Goal: Task Accomplishment & Management: Use online tool/utility

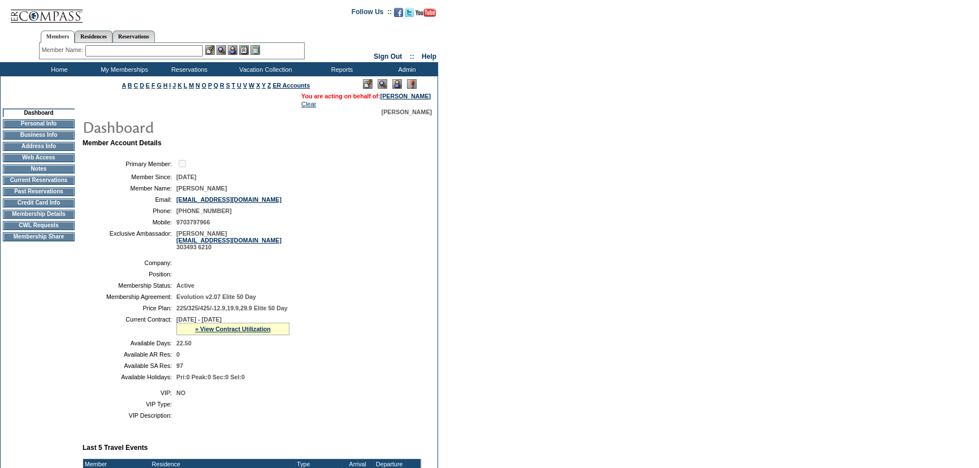
click at [60, 70] on td "Home" at bounding box center [57, 69] width 65 height 14
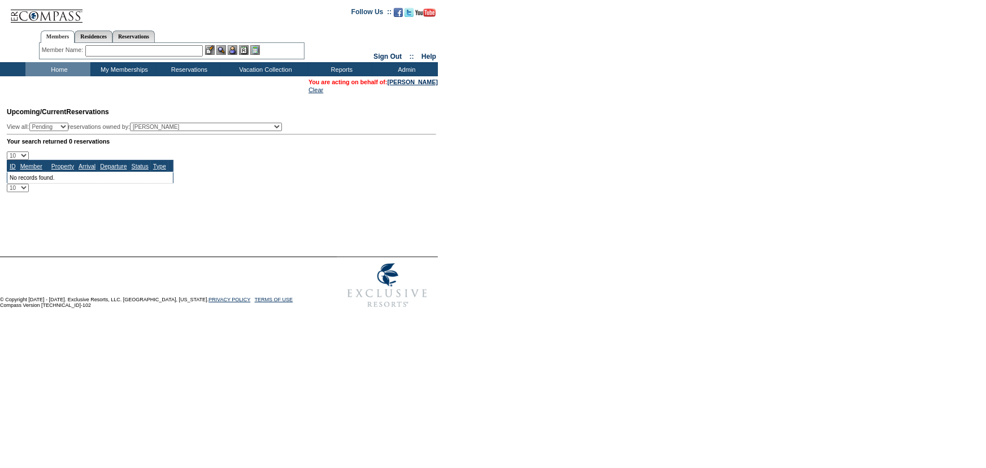
drag, startPoint x: 149, startPoint y: 38, endPoint x: 132, endPoint y: 44, distance: 17.9
click at [149, 38] on link "Reservations" at bounding box center [133, 37] width 42 height 12
drag, startPoint x: 106, startPoint y: 45, endPoint x: 143, endPoint y: 49, distance: 37.5
click at [106, 45] on input "text" at bounding box center [108, 50] width 50 height 11
paste input "1798939"
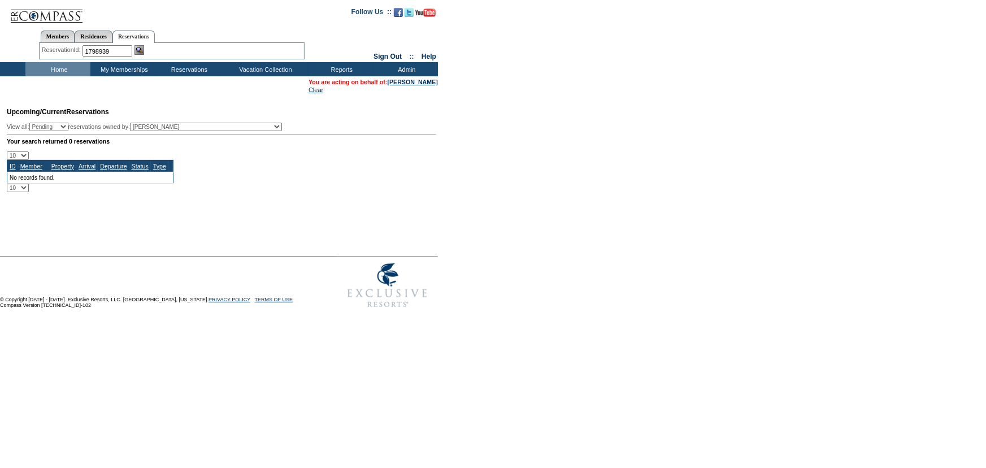
type input "1798939"
click at [143, 49] on img at bounding box center [140, 50] width 10 height 10
click at [528, 141] on form "Follow Us ::" at bounding box center [493, 157] width 986 height 314
click at [180, 49] on input "text" at bounding box center [144, 50] width 118 height 11
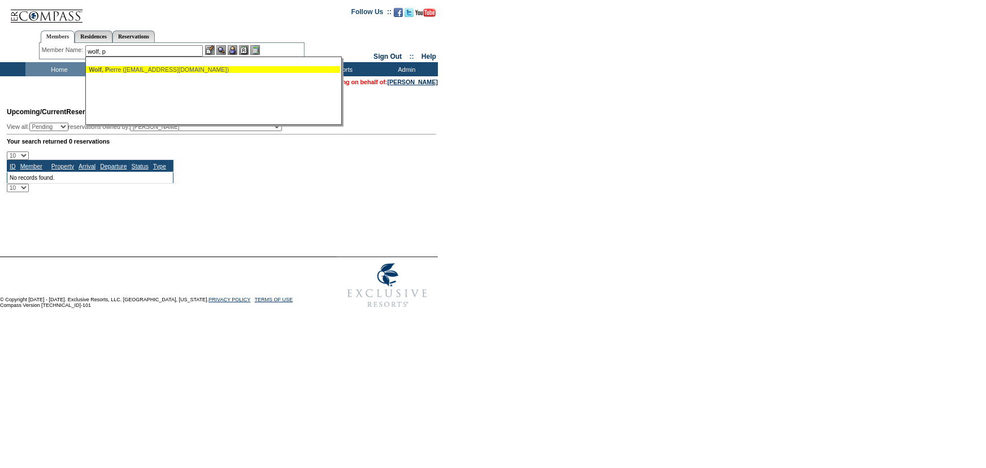
click at [179, 66] on div "Wolf, P ierre (pierremarcelwolf@gmail.com)" at bounding box center [213, 69] width 249 height 7
type input "Wolf, Pierre (pierremarcelwolf@gmail.com)"
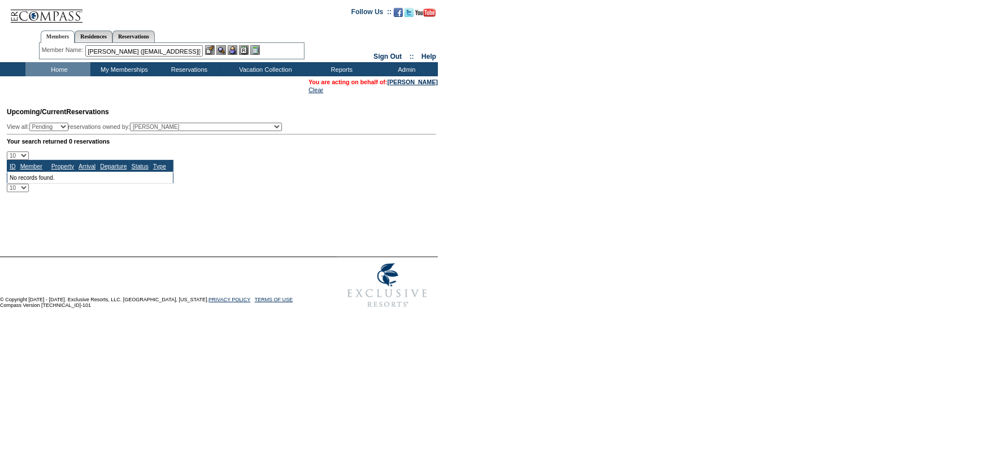
click at [236, 51] on img at bounding box center [233, 50] width 10 height 10
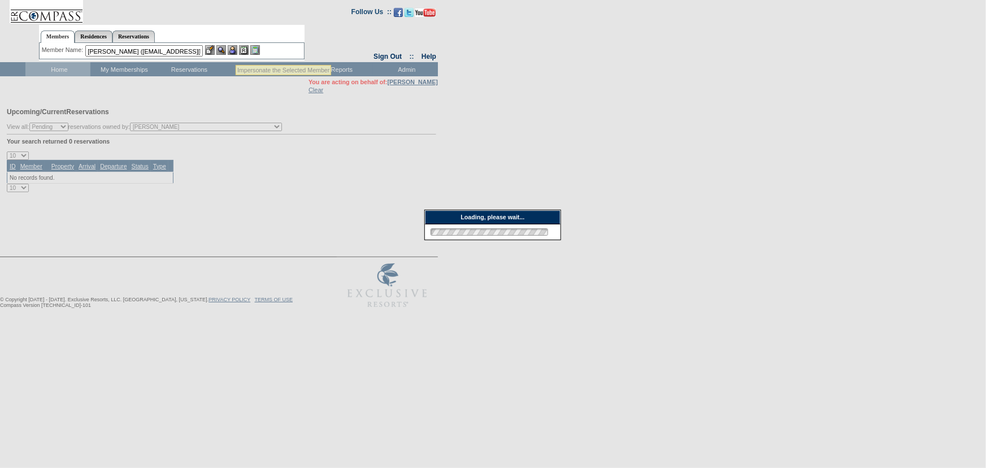
click at [226, 50] on img at bounding box center [221, 50] width 10 height 10
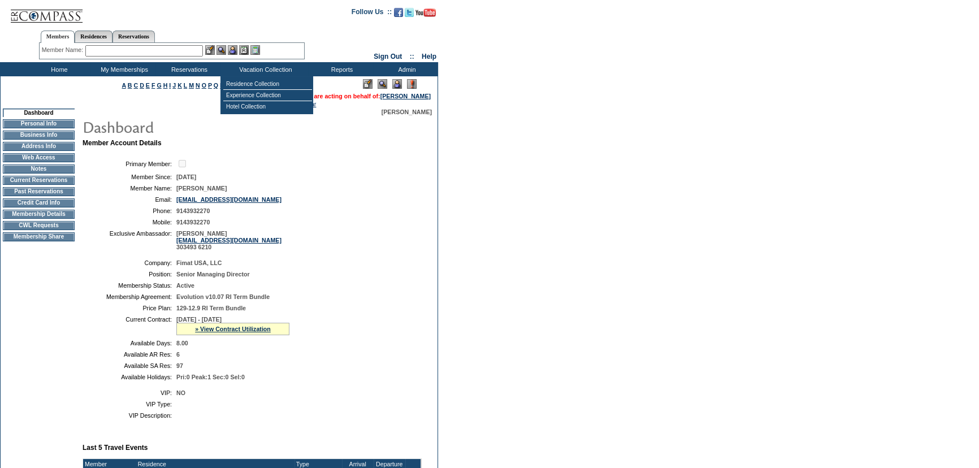
drag, startPoint x: 221, startPoint y: 328, endPoint x: 238, endPoint y: 342, distance: 21.7
click at [221, 328] on link "» View Contract Utilization" at bounding box center [233, 329] width 76 height 7
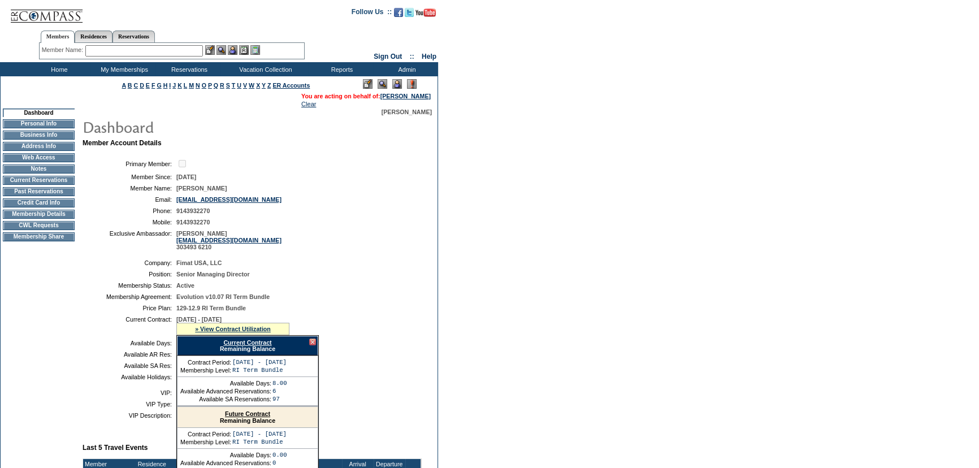
click at [241, 345] on link "Current Contract" at bounding box center [247, 342] width 48 height 7
click at [138, 32] on link "Reservations" at bounding box center [133, 37] width 42 height 12
drag, startPoint x: 127, startPoint y: 47, endPoint x: 142, endPoint y: 51, distance: 15.6
click at [127, 47] on input "text" at bounding box center [108, 50] width 50 height 11
paste input "1807758"
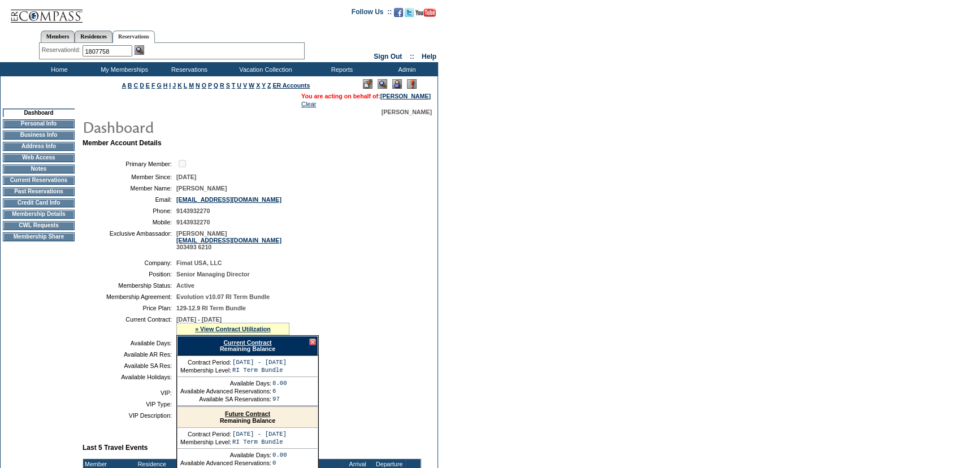
type input "1807758"
click at [144, 51] on img at bounding box center [140, 50] width 10 height 10
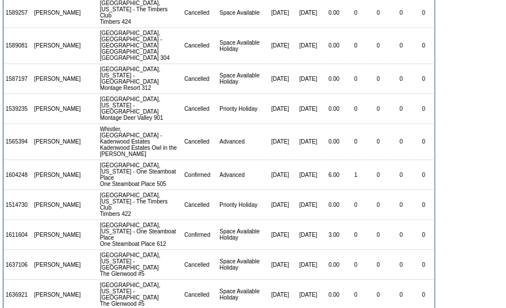
scroll to position [1798, 0]
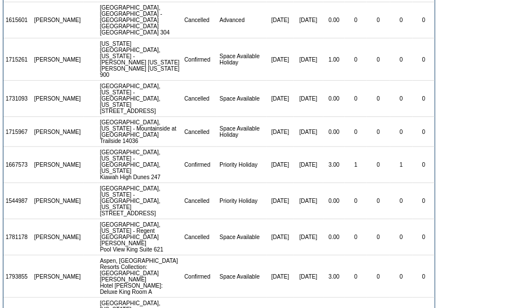
scroll to position [2312, 0]
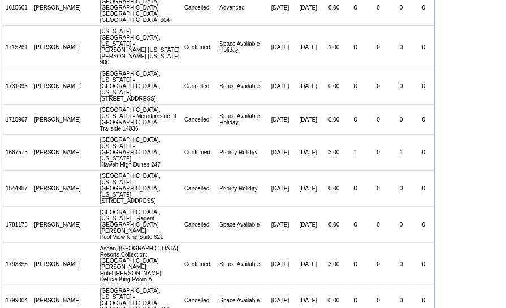
copy td "1807758"
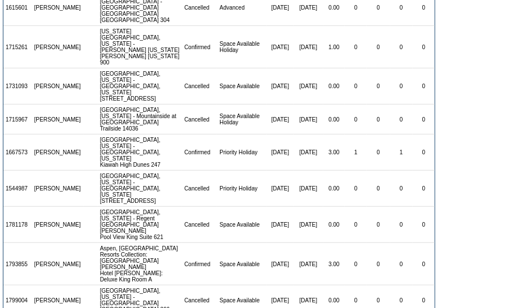
copy td "1798939"
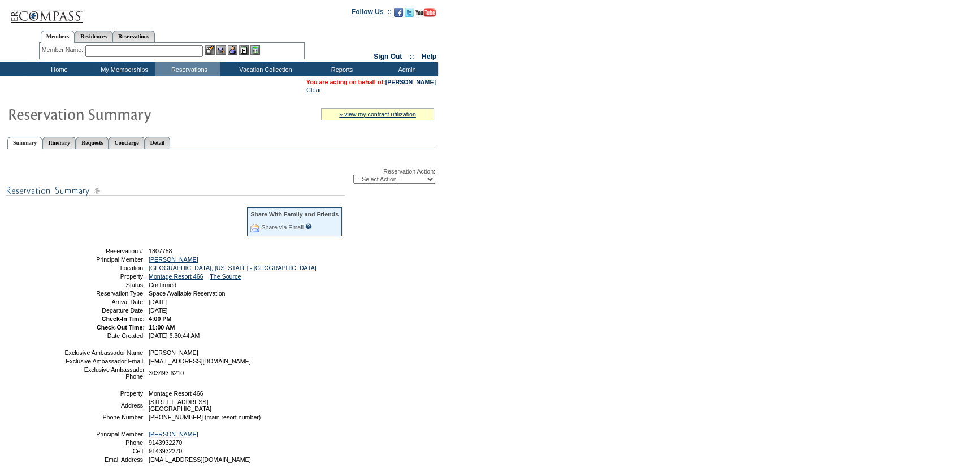
click at [592, 202] on form "Follow Us ::" at bounding box center [489, 275] width 979 height 551
click at [584, 201] on form "Follow Us ::" at bounding box center [489, 275] width 979 height 551
click at [598, 191] on form "Follow Us ::" at bounding box center [489, 275] width 979 height 551
click at [601, 151] on form "Follow Us ::" at bounding box center [489, 275] width 979 height 551
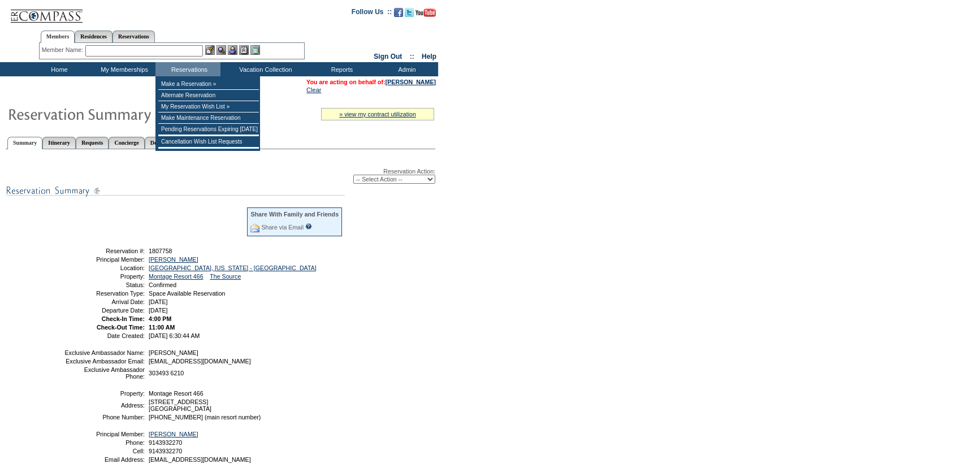
click at [390, 176] on select "-- Select Action -- Modify Reservation Dates Modify Reservation Cost Modify Occ…" at bounding box center [394, 179] width 82 height 9
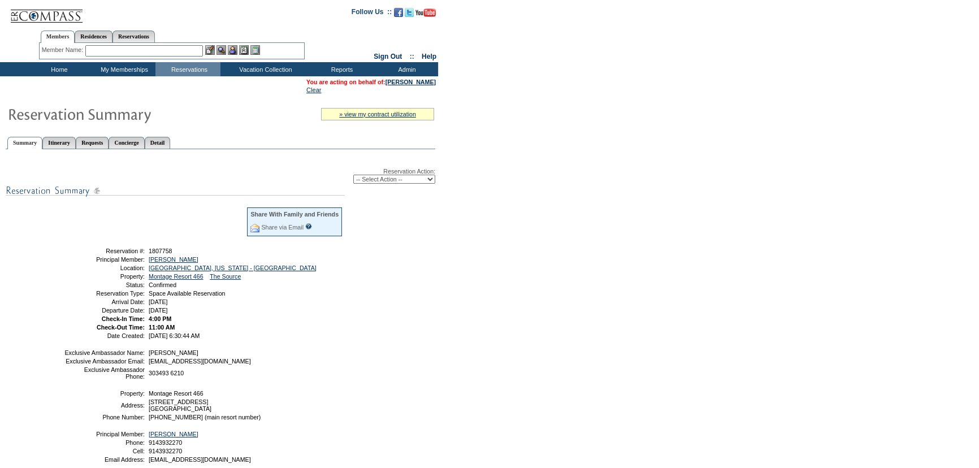
select select "ChangeOccupancy"
click at [353, 175] on select "-- Select Action -- Modify Reservation Dates Modify Reservation Cost Modify Occ…" at bounding box center [394, 179] width 82 height 9
click at [562, 238] on form "Follow Us ::" at bounding box center [489, 275] width 979 height 551
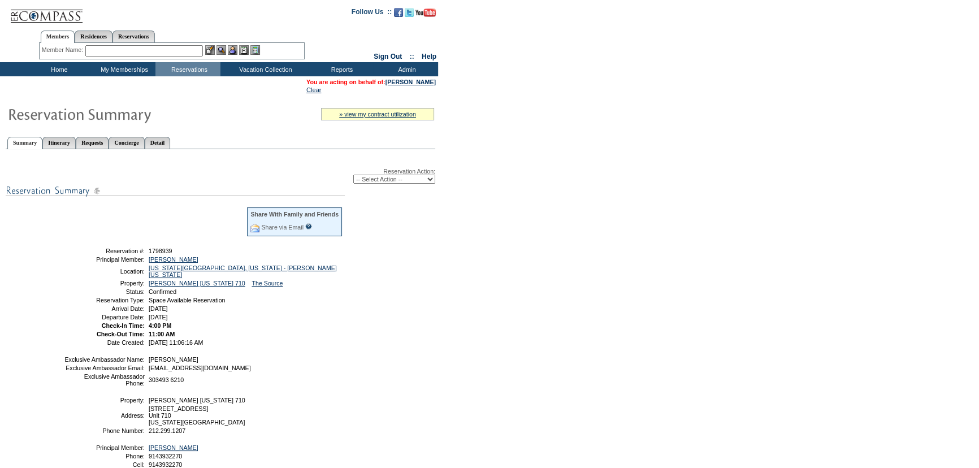
click at [621, 101] on form "Follow Us ::" at bounding box center [489, 282] width 979 height 564
click at [395, 179] on select "-- Select Action -- Modify Reservation Dates Modify Reservation Cost Modify Occ…" at bounding box center [394, 179] width 82 height 9
select select "ChangeOccupancy"
click at [353, 175] on select "-- Select Action -- Modify Reservation Dates Modify Reservation Cost Modify Occ…" at bounding box center [394, 179] width 82 height 9
click at [491, 237] on form "Follow Us ::" at bounding box center [489, 282] width 979 height 564
